Goal: Task Accomplishment & Management: Use online tool/utility

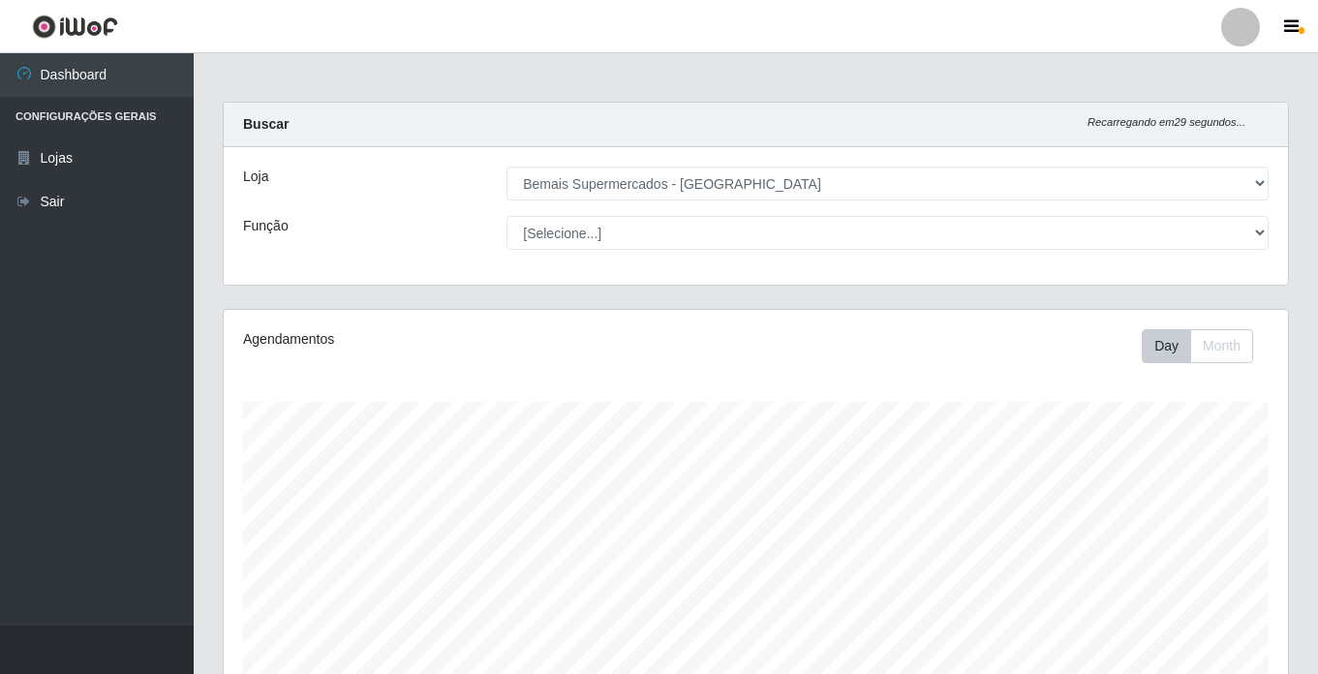
select select "250"
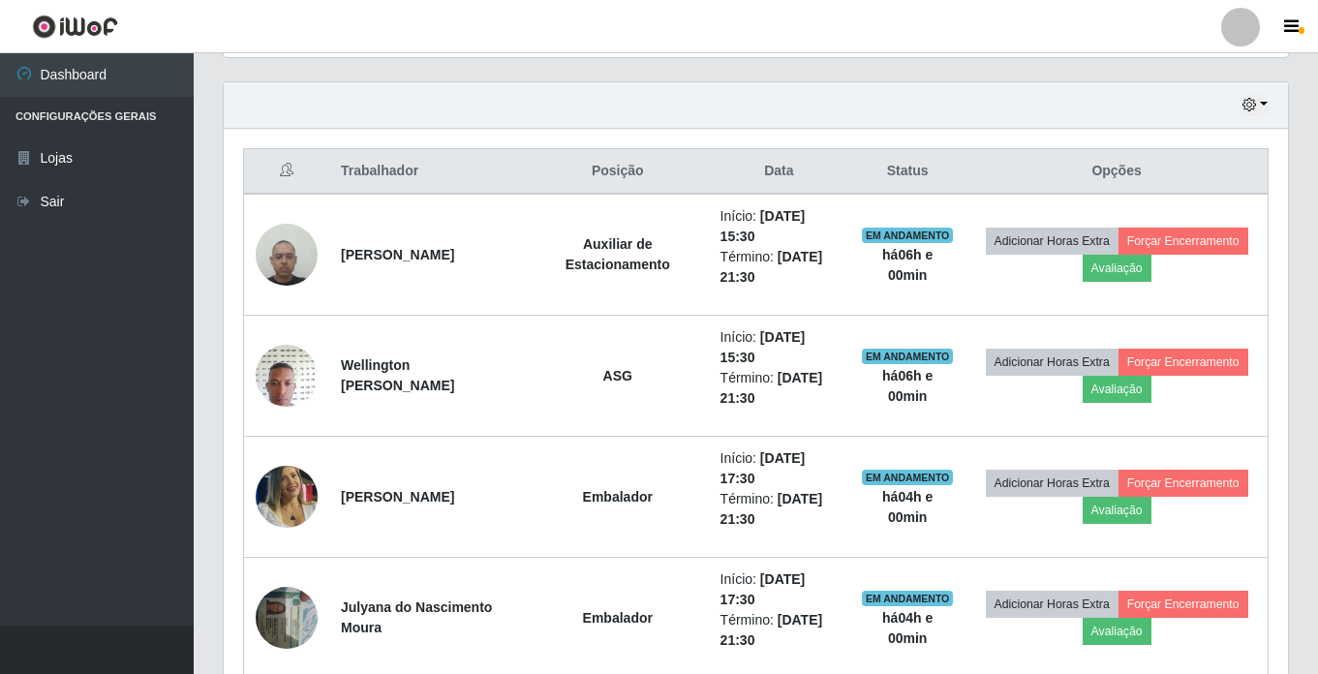
scroll to position [752, 0]
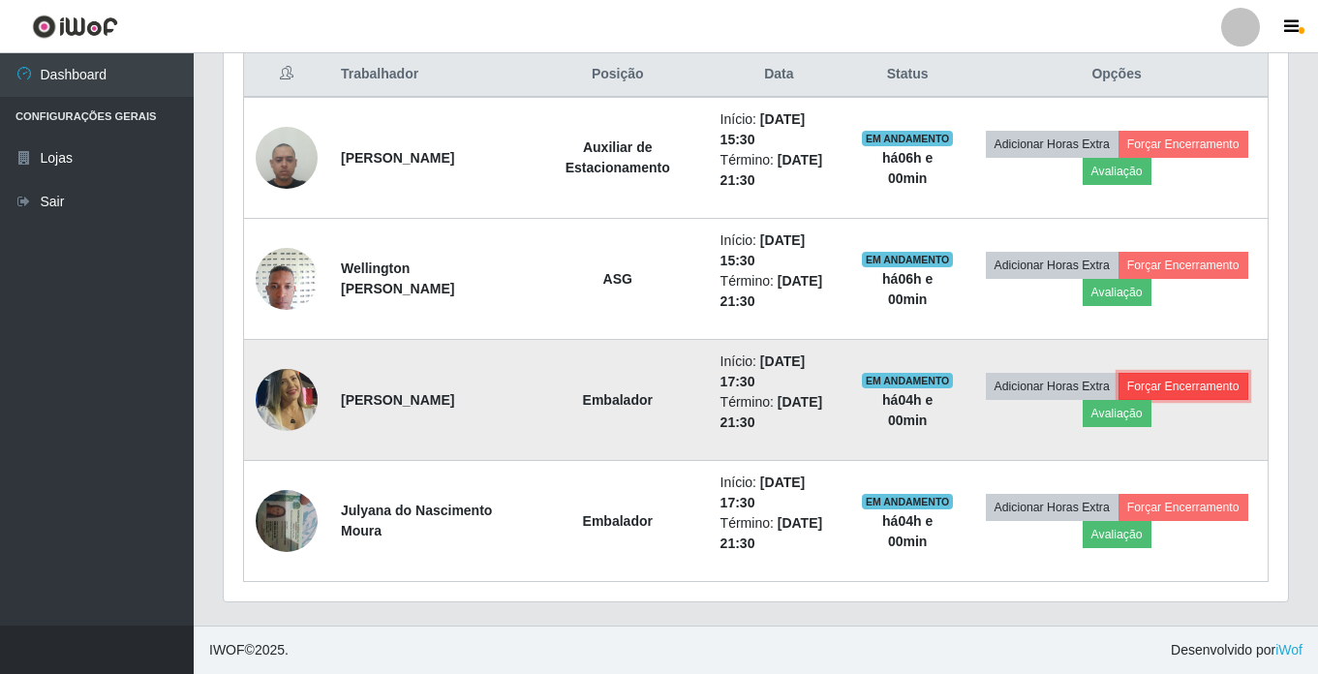
click at [1199, 385] on button "Forçar Encerramento" at bounding box center [1184, 386] width 130 height 27
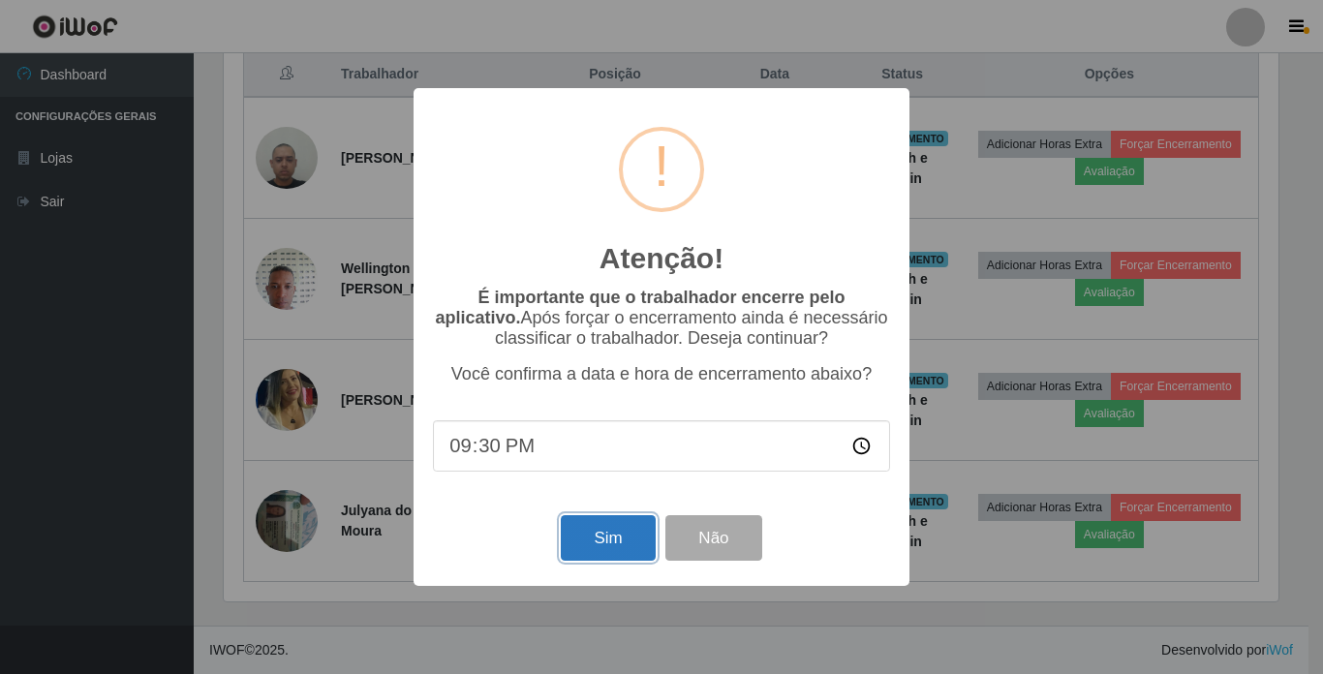
click at [604, 533] on button "Sim" at bounding box center [608, 538] width 94 height 46
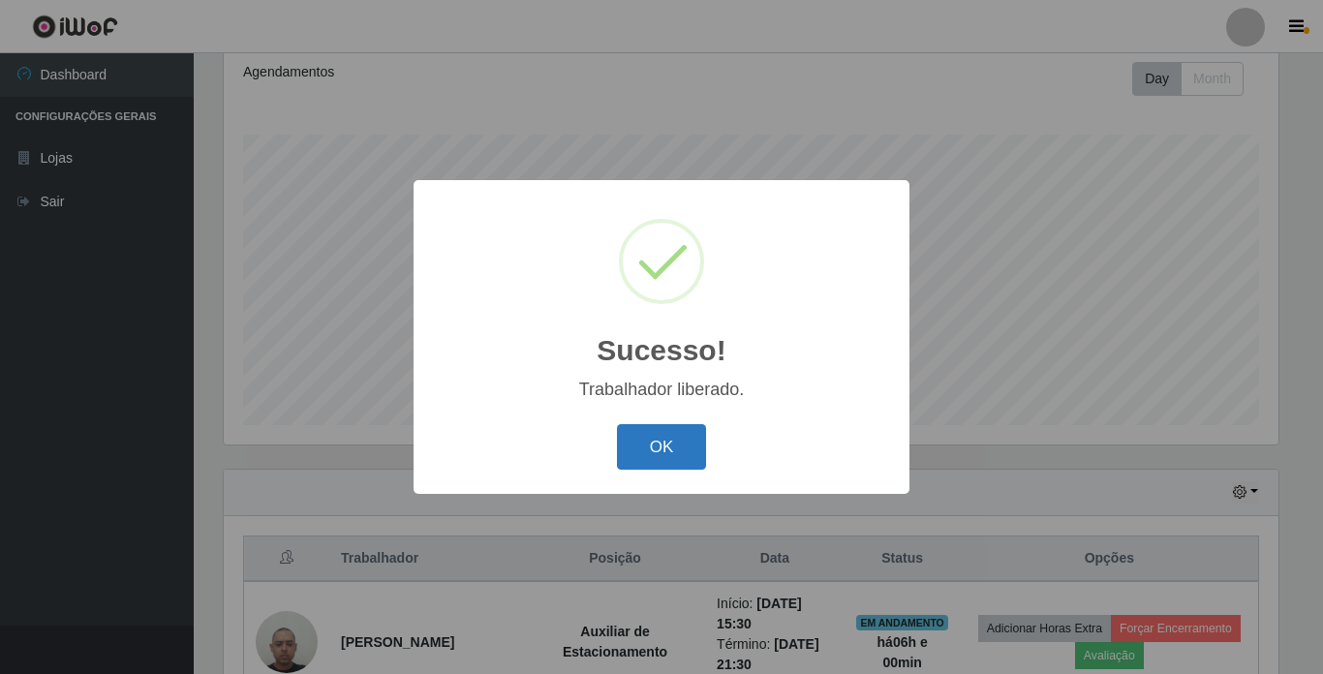
click at [635, 431] on button "OK" at bounding box center [662, 447] width 90 height 46
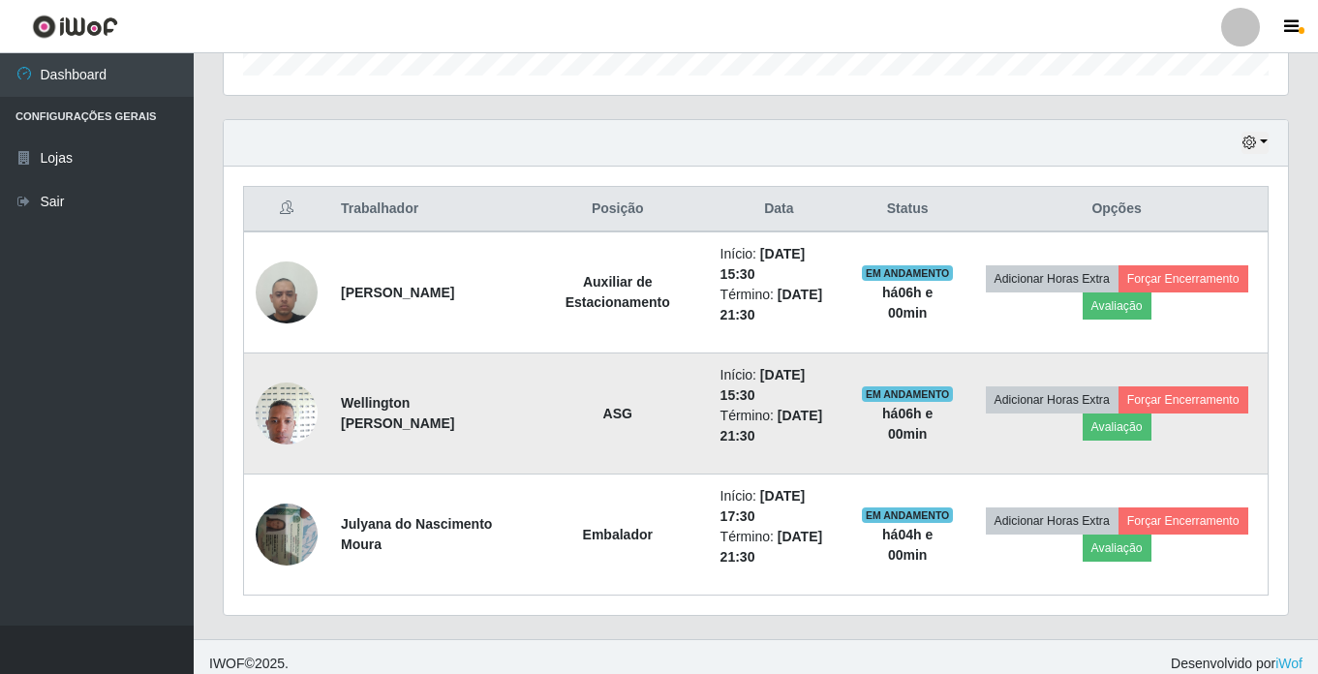
scroll to position [631, 0]
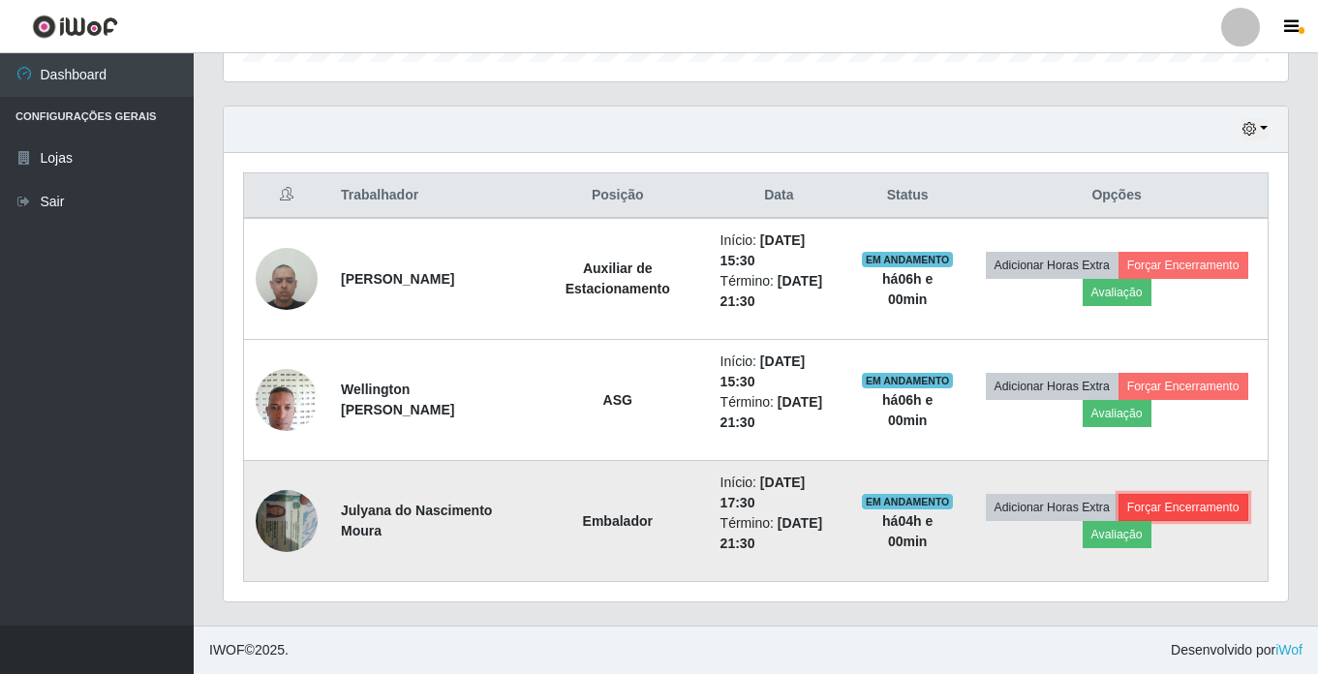
click at [1192, 508] on button "Forçar Encerramento" at bounding box center [1184, 507] width 130 height 27
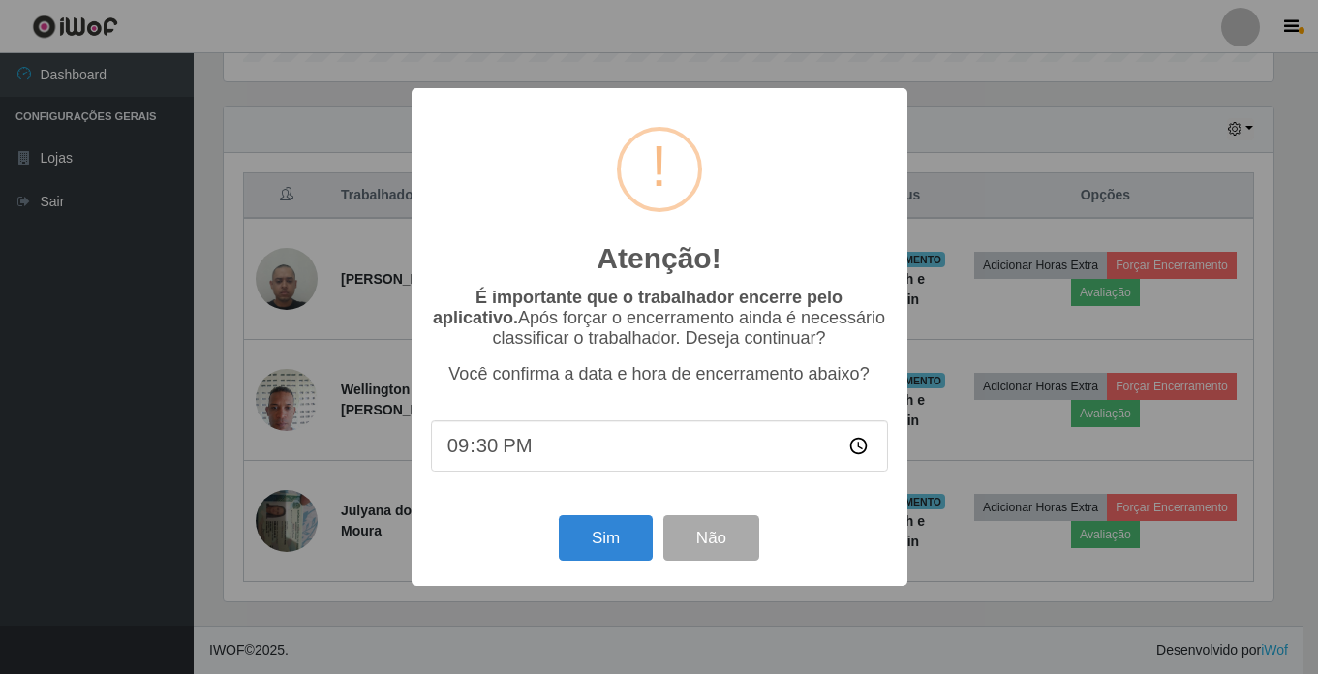
scroll to position [402, 1055]
click at [594, 539] on button "Sim" at bounding box center [608, 538] width 94 height 46
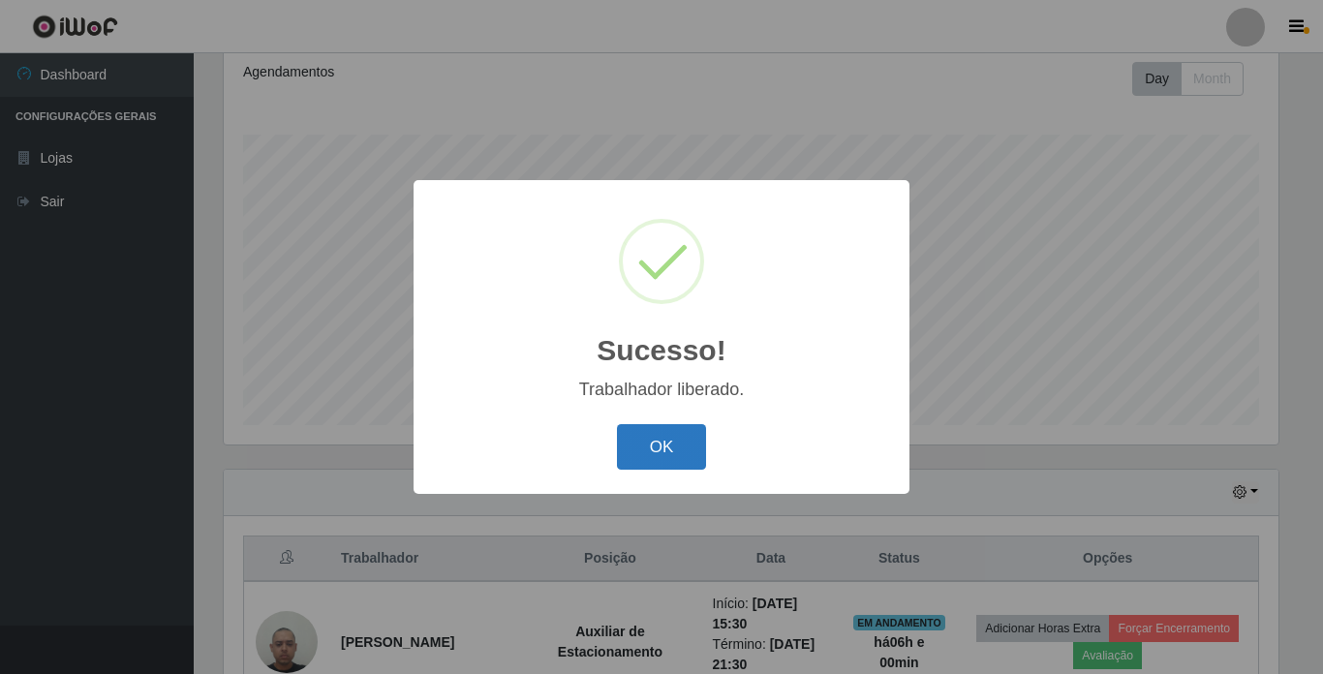
click at [660, 451] on button "OK" at bounding box center [662, 447] width 90 height 46
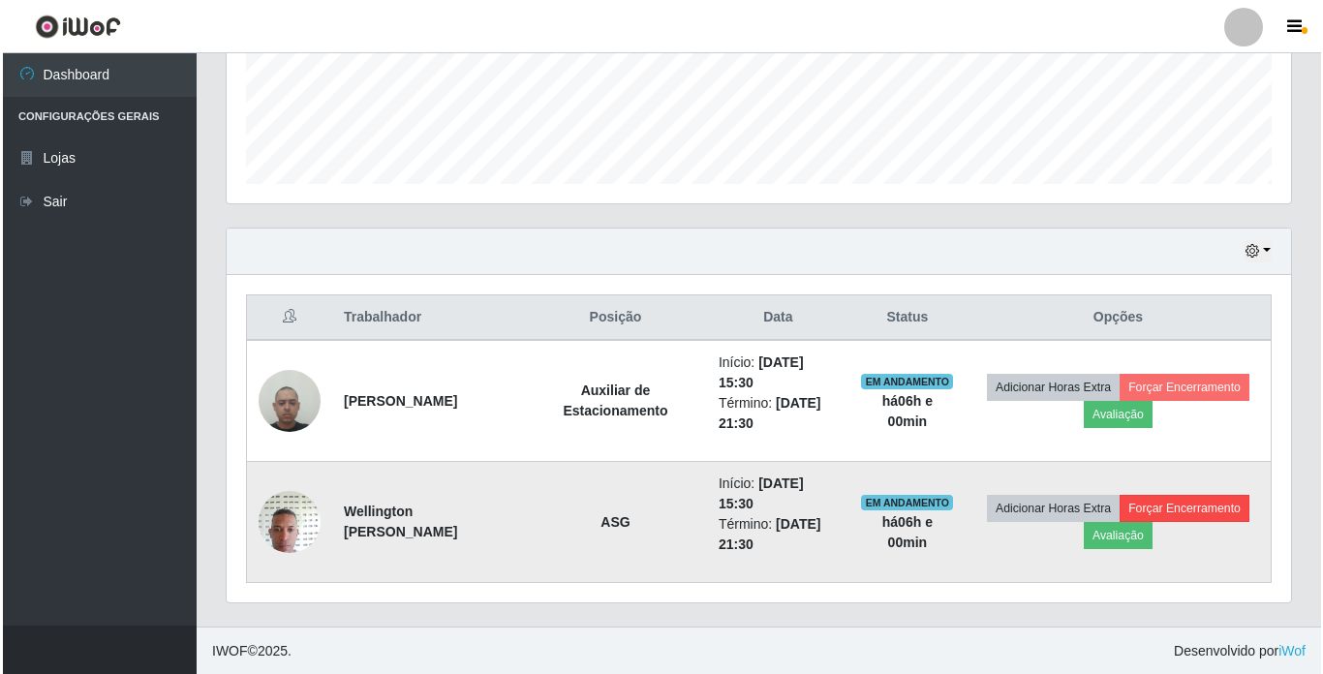
scroll to position [509, 0]
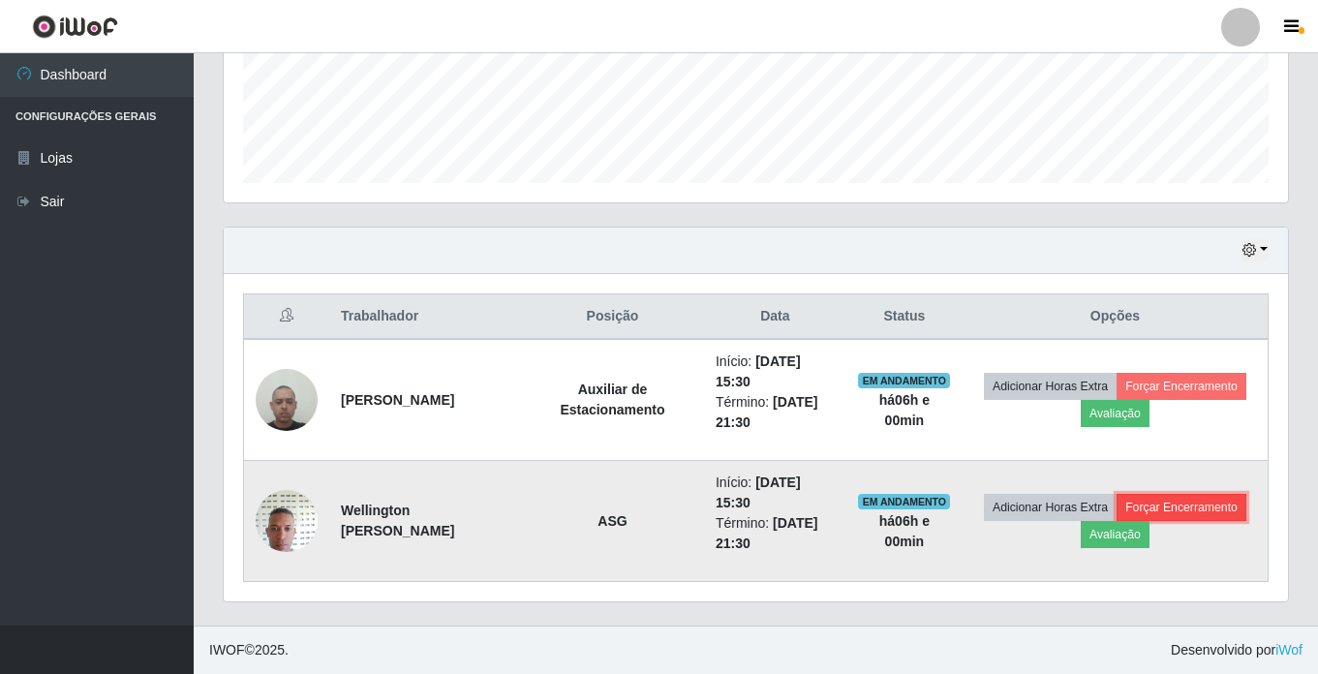
click at [1193, 510] on button "Forçar Encerramento" at bounding box center [1182, 507] width 130 height 27
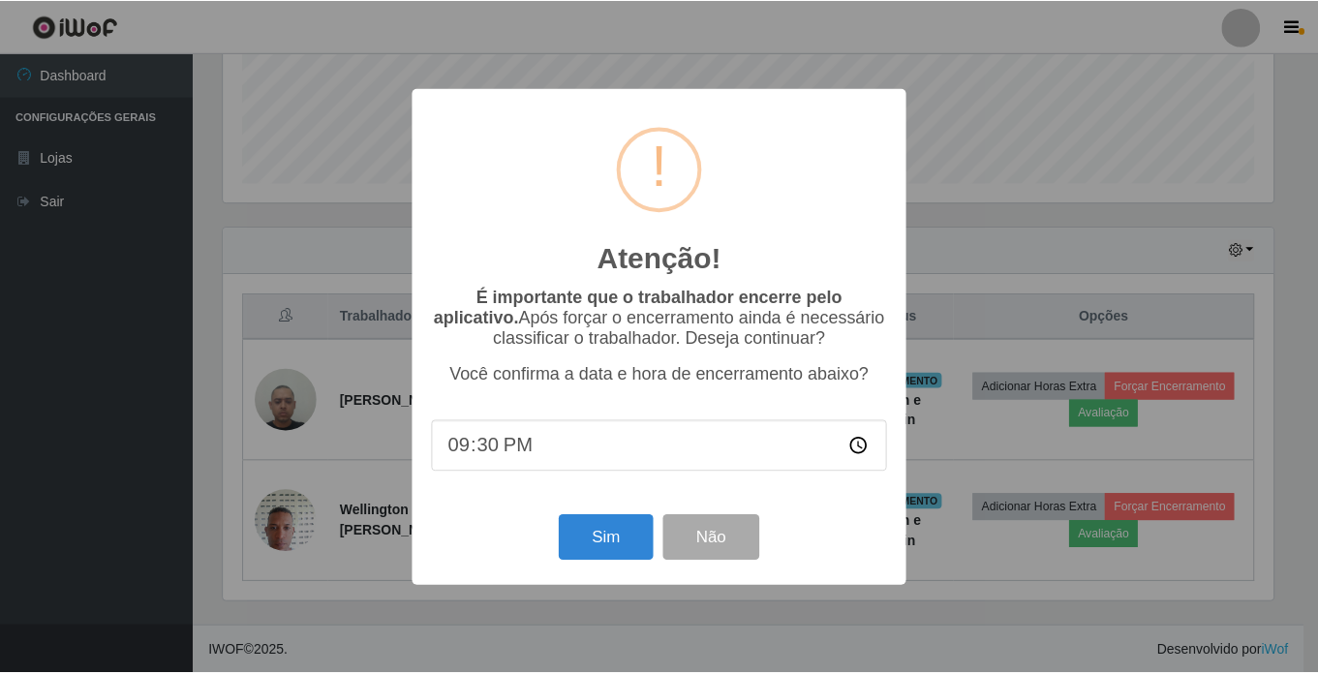
scroll to position [402, 1055]
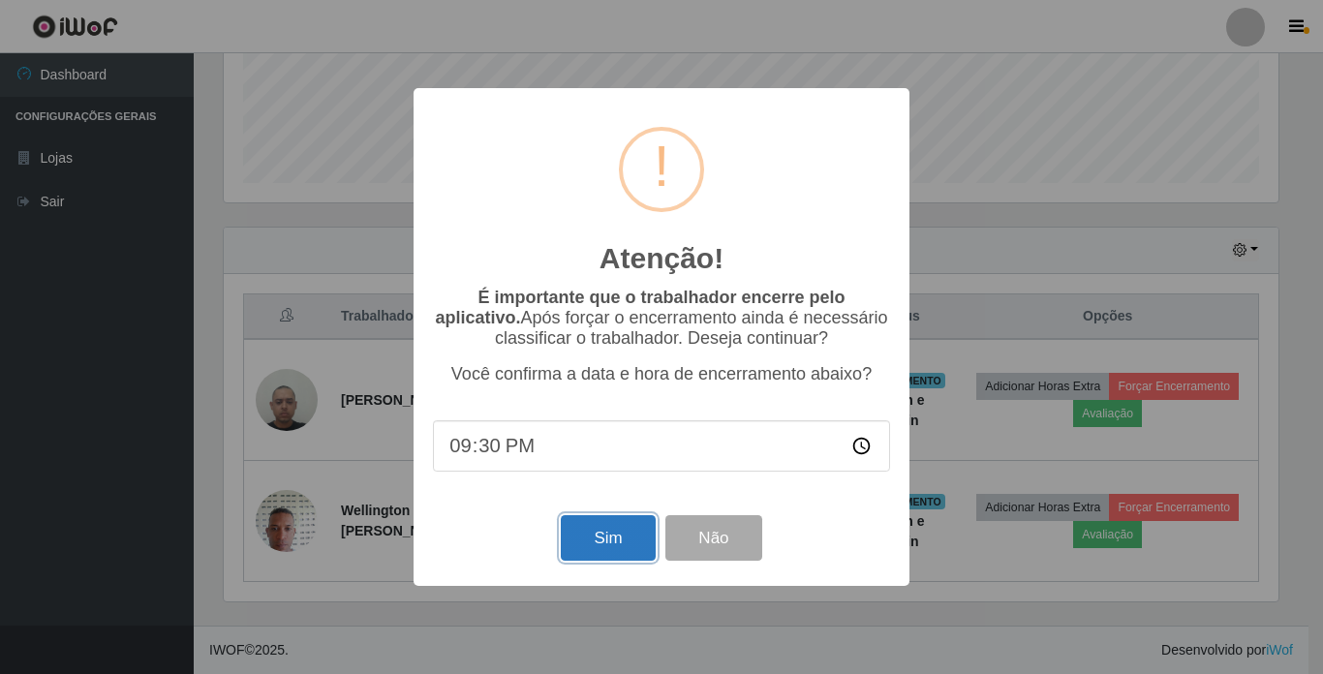
click at [602, 537] on button "Sim" at bounding box center [608, 538] width 94 height 46
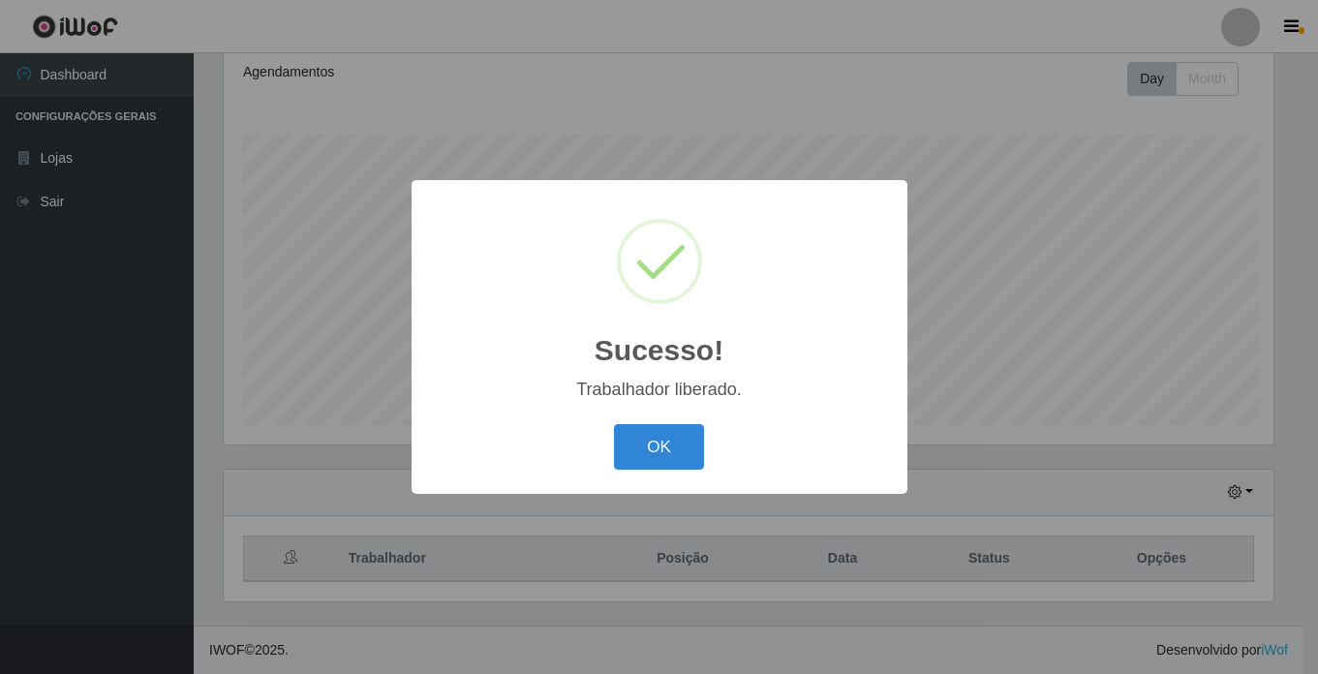
scroll to position [0, 0]
click at [645, 453] on button "OK" at bounding box center [662, 447] width 90 height 46
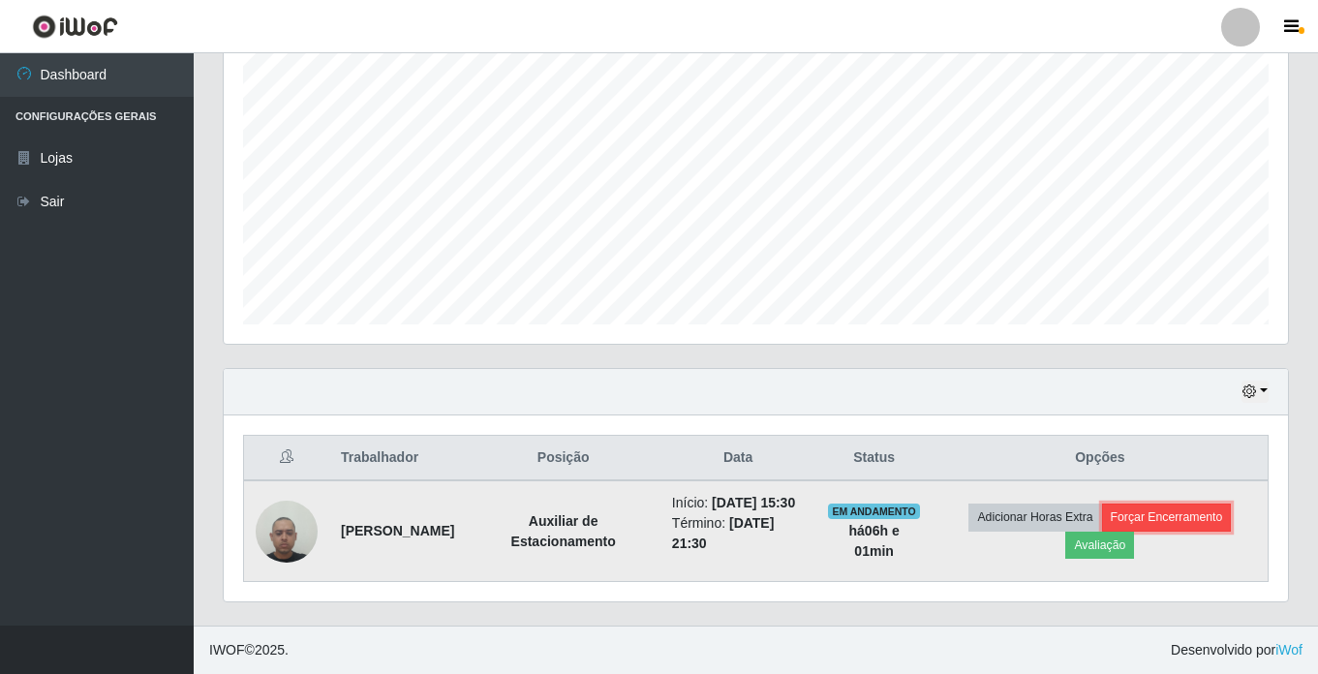
click at [1166, 504] on button "Forçar Encerramento" at bounding box center [1167, 517] width 130 height 27
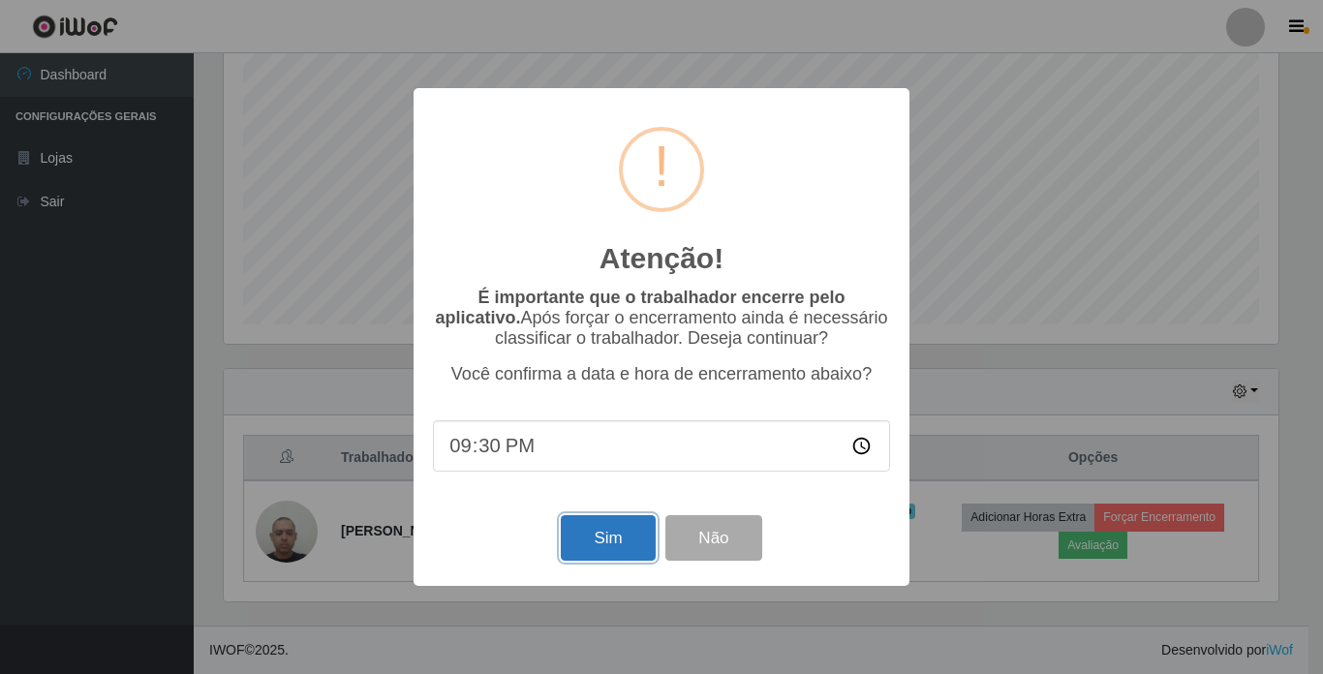
click at [613, 543] on button "Sim" at bounding box center [608, 538] width 94 height 46
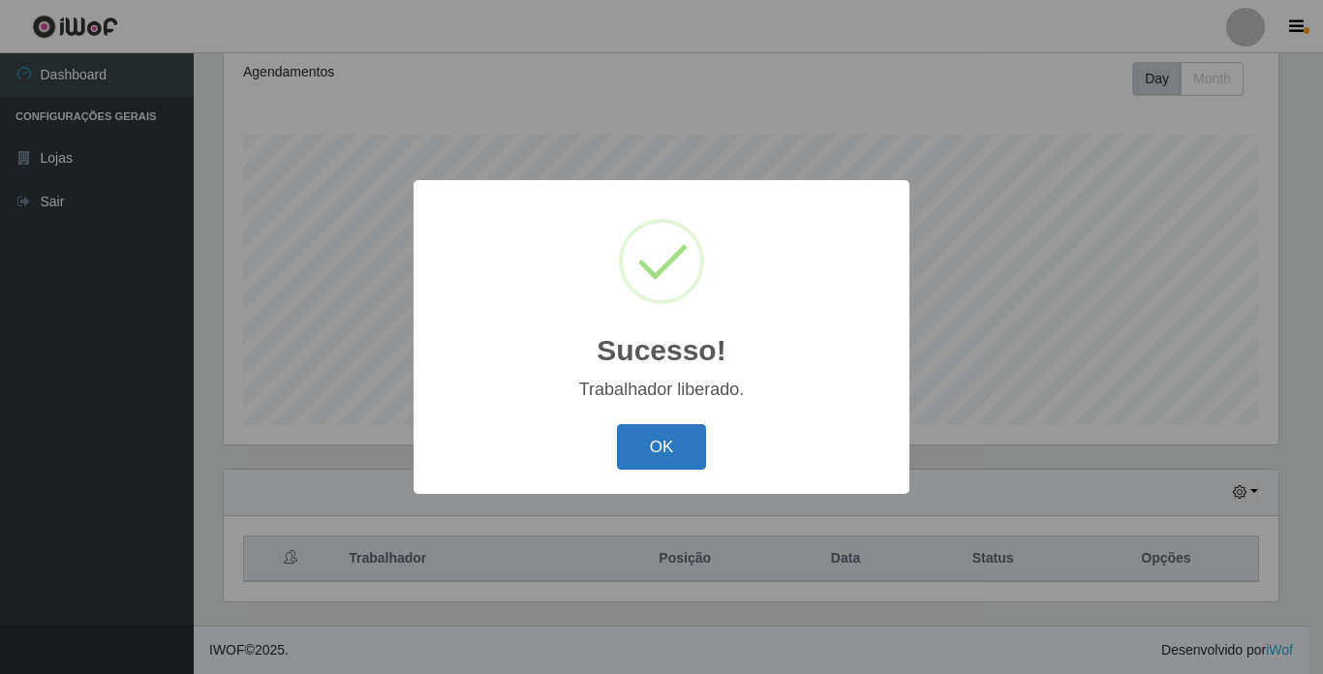
click at [661, 447] on button "OK" at bounding box center [662, 447] width 90 height 46
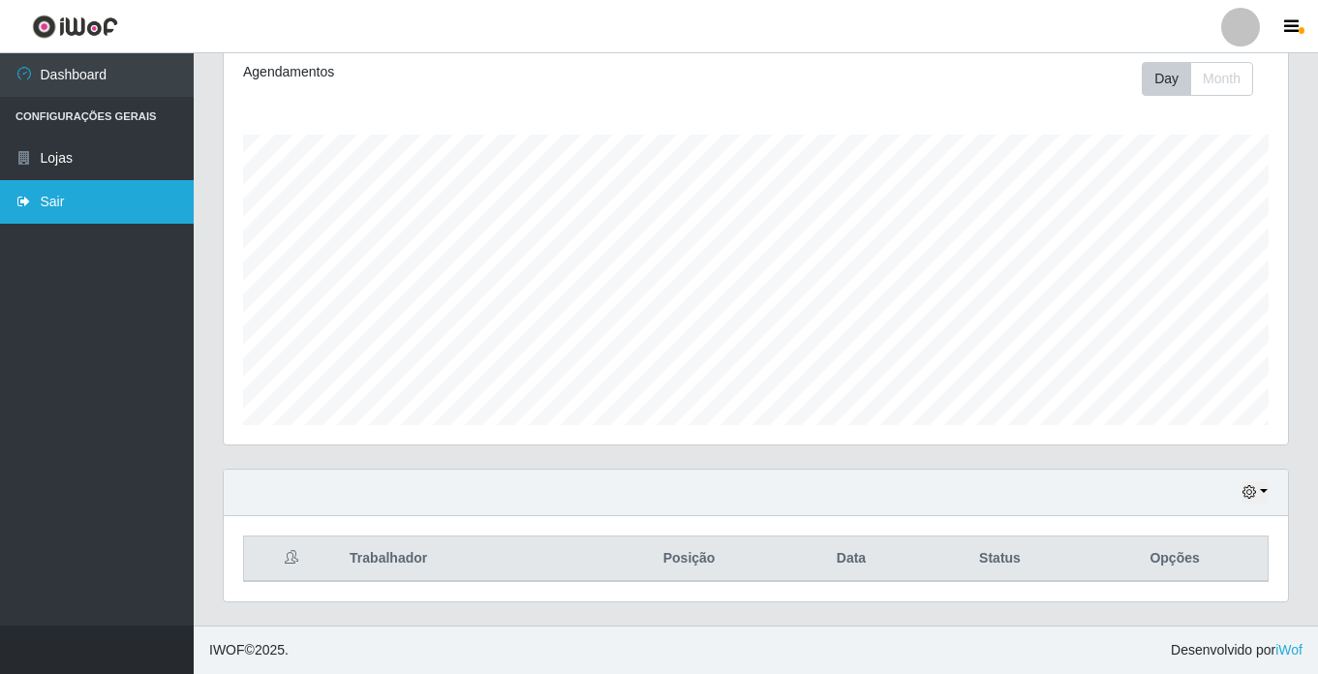
click at [103, 193] on link "Sair" at bounding box center [97, 202] width 194 height 44
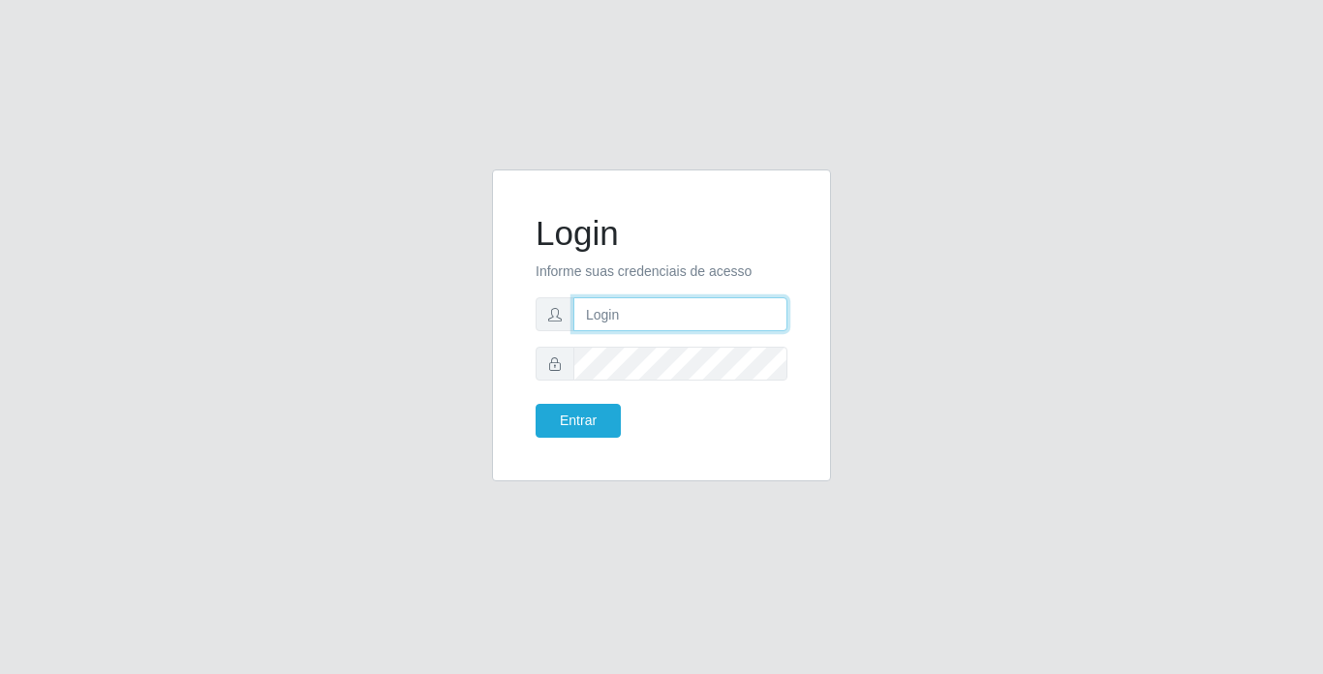
click at [656, 310] on input "text" at bounding box center [680, 314] width 214 height 34
type input "franciscojunior@bemais"
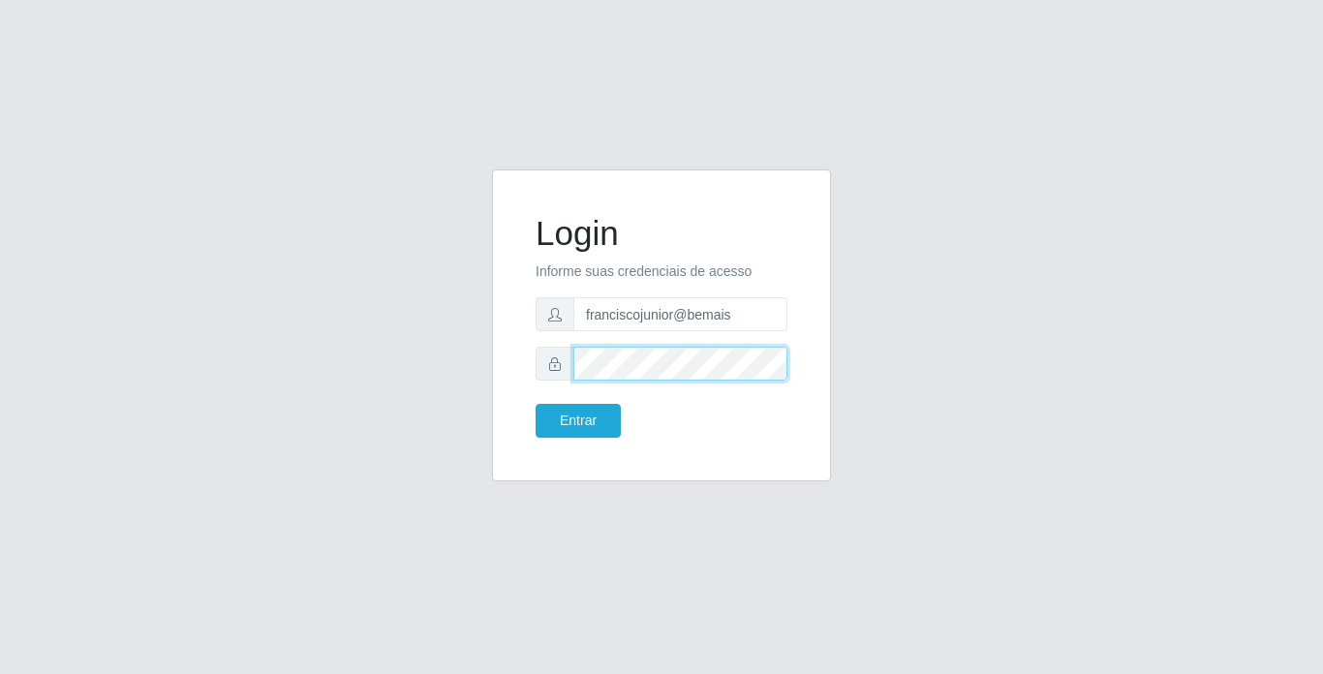
click at [536, 404] on button "Entrar" at bounding box center [578, 421] width 85 height 34
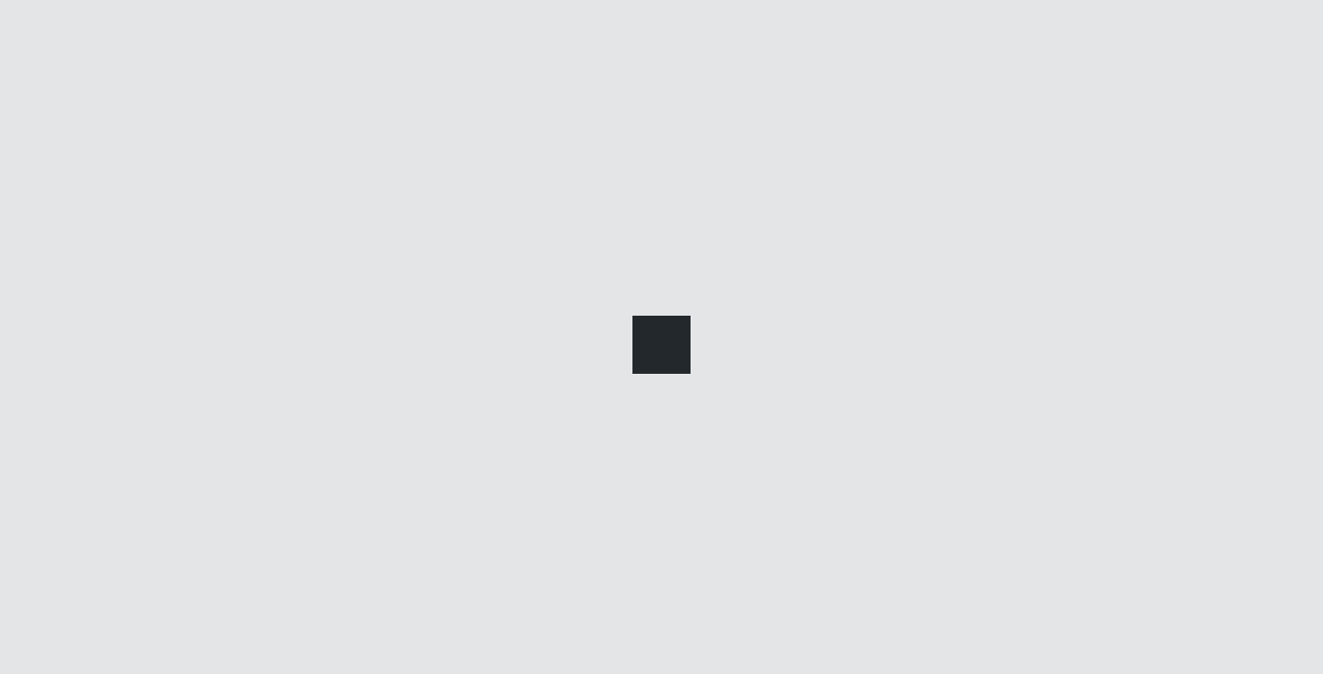
click at [589, 415] on main at bounding box center [758, 339] width 1129 height 572
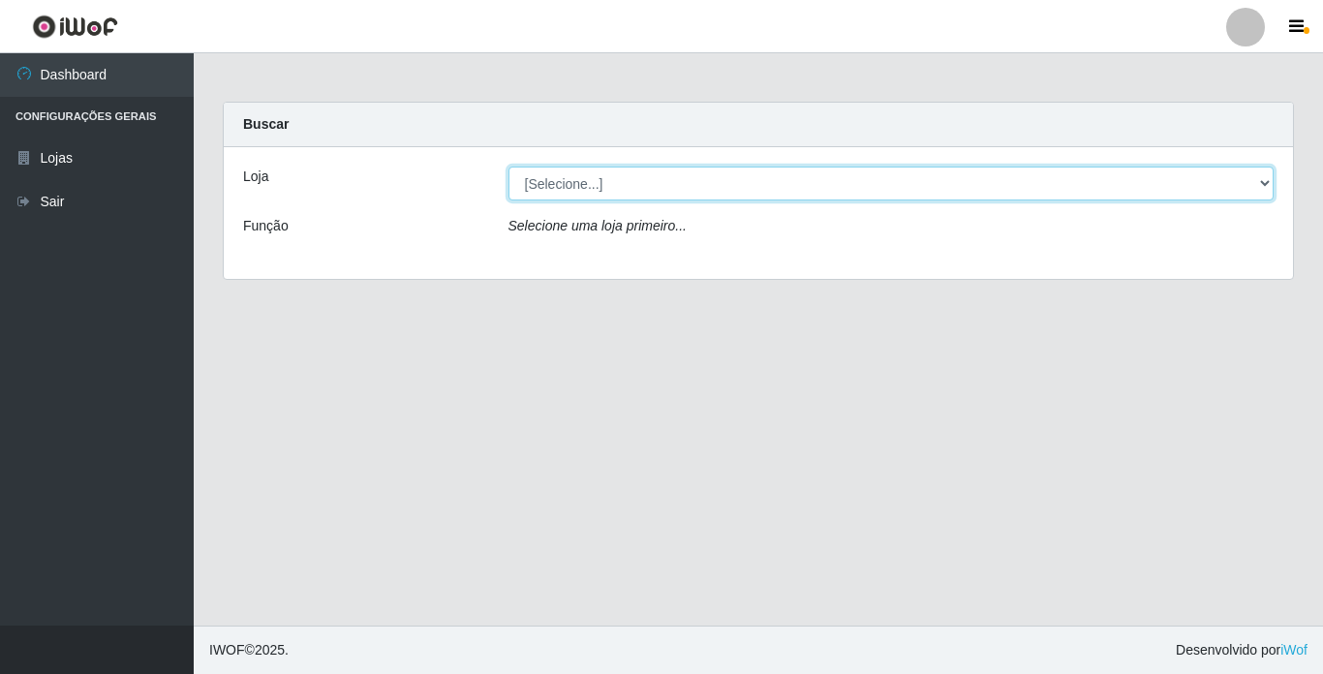
click at [583, 187] on select "[Selecione...] Bemais Supermercados - [GEOGRAPHIC_DATA]" at bounding box center [891, 184] width 766 height 34
select select "250"
click at [508, 167] on select "[Selecione...] Bemais Supermercados - [GEOGRAPHIC_DATA]" at bounding box center [891, 184] width 766 height 34
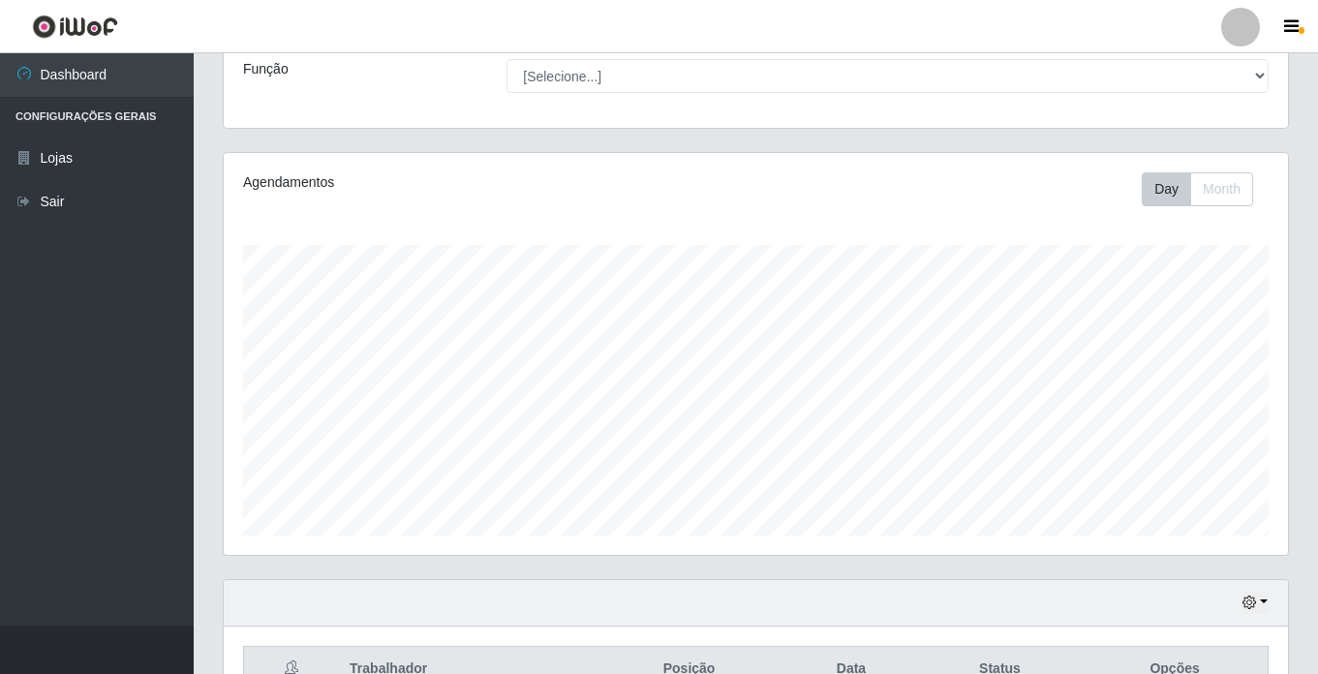
scroll to position [194, 0]
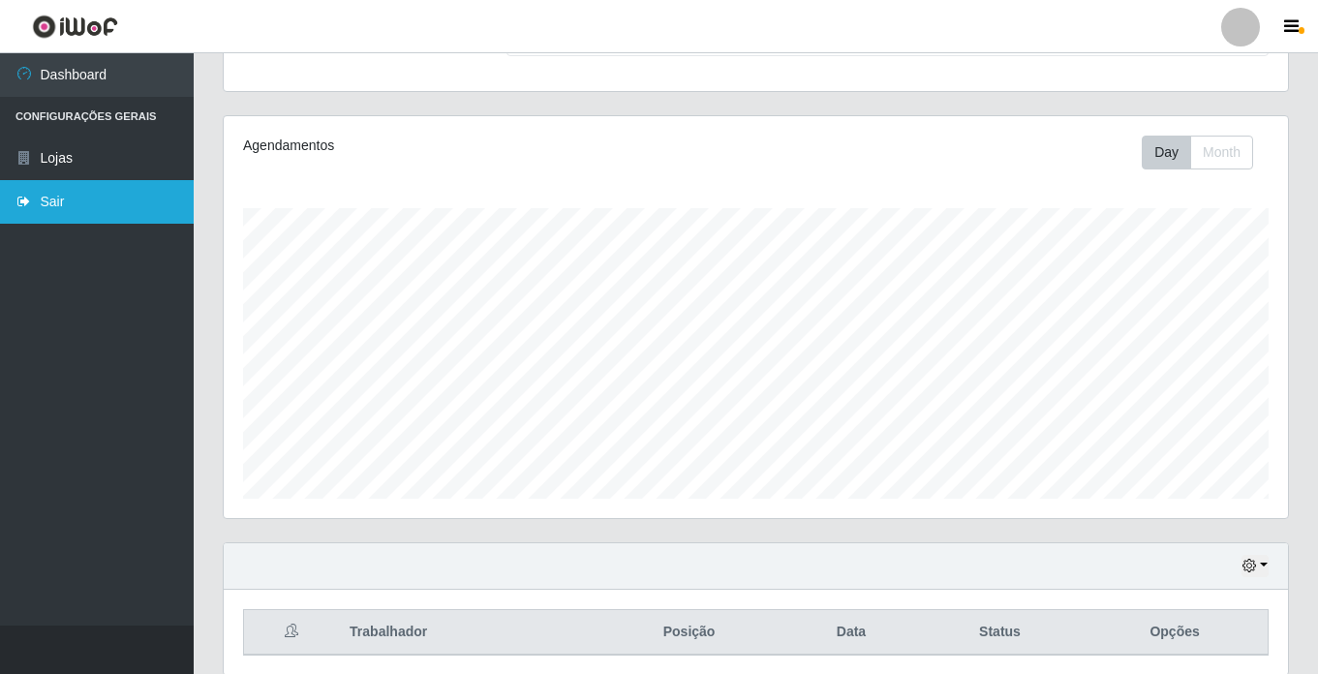
click at [45, 198] on link "Sair" at bounding box center [97, 202] width 194 height 44
